Goal: Information Seeking & Learning: Understand process/instructions

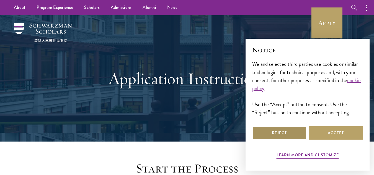
click at [291, 135] on button "Reject" at bounding box center [279, 132] width 54 height 13
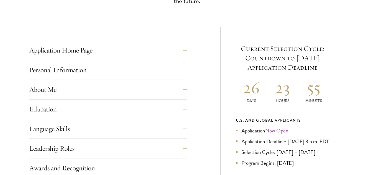
scroll to position [199, 0]
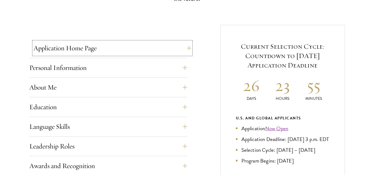
click at [186, 47] on button "Application Home Page" at bounding box center [112, 48] width 158 height 13
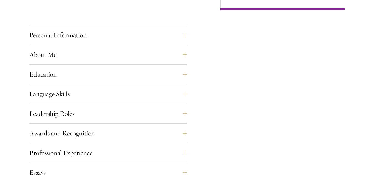
scroll to position [492, 0]
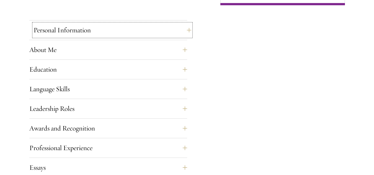
click at [185, 30] on button "Personal Information" at bounding box center [112, 30] width 158 height 13
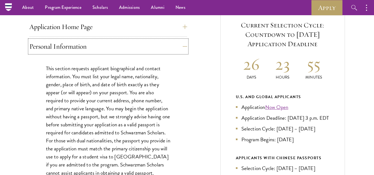
scroll to position [222, 0]
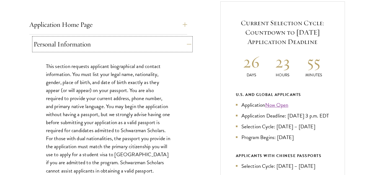
click at [186, 44] on button "Personal Information" at bounding box center [112, 44] width 158 height 13
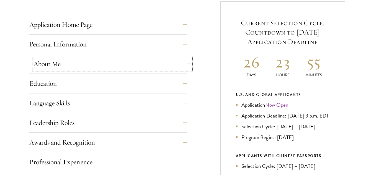
click at [186, 63] on button "About Me" at bounding box center [112, 63] width 158 height 13
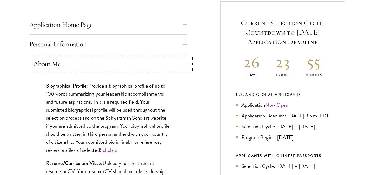
click at [186, 63] on button "About Me" at bounding box center [112, 63] width 158 height 13
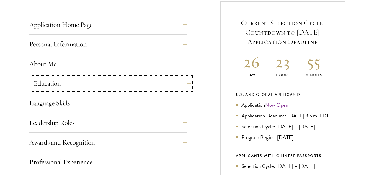
click at [186, 83] on button "Education" at bounding box center [112, 83] width 158 height 13
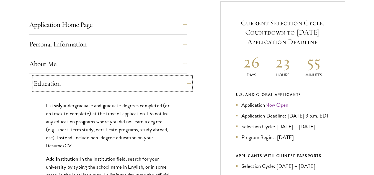
click at [186, 81] on button "Education" at bounding box center [112, 83] width 158 height 13
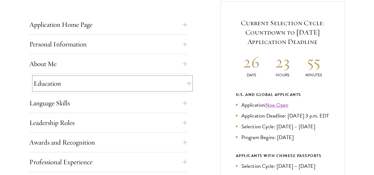
click at [185, 81] on button "Education" at bounding box center [112, 83] width 158 height 13
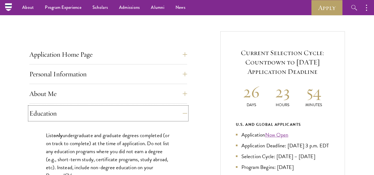
scroll to position [196, 0]
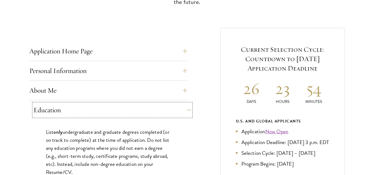
click at [185, 110] on button "Education" at bounding box center [112, 109] width 158 height 13
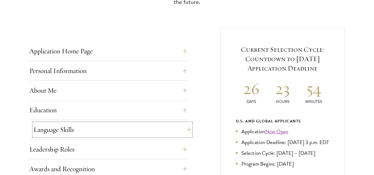
click at [184, 129] on button "Language Skills" at bounding box center [112, 129] width 158 height 13
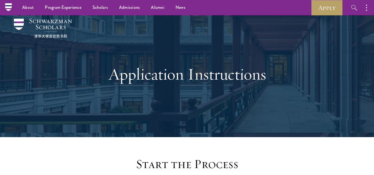
scroll to position [0, 0]
